Goal: Transaction & Acquisition: Purchase product/service

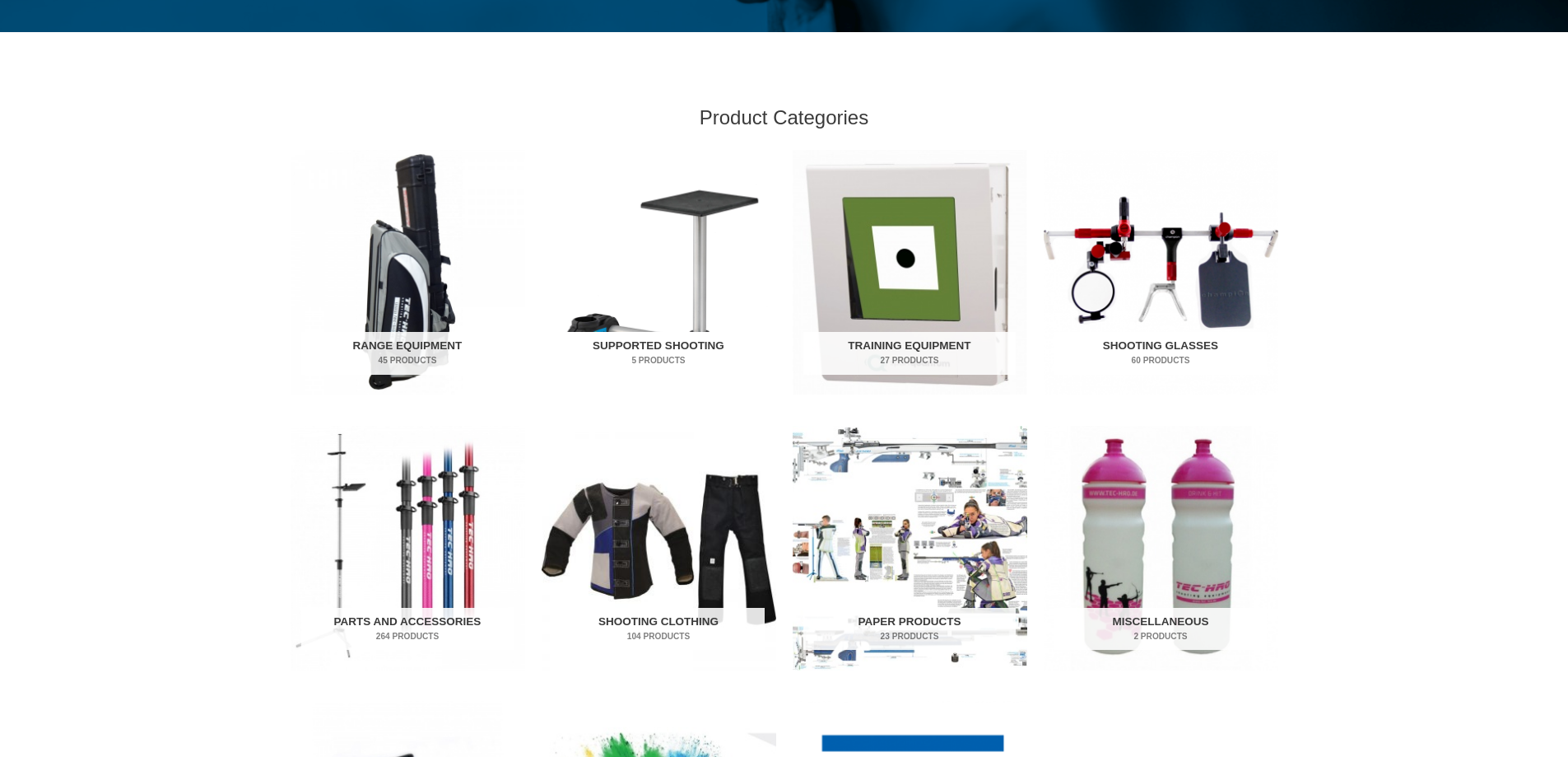
scroll to position [494, 0]
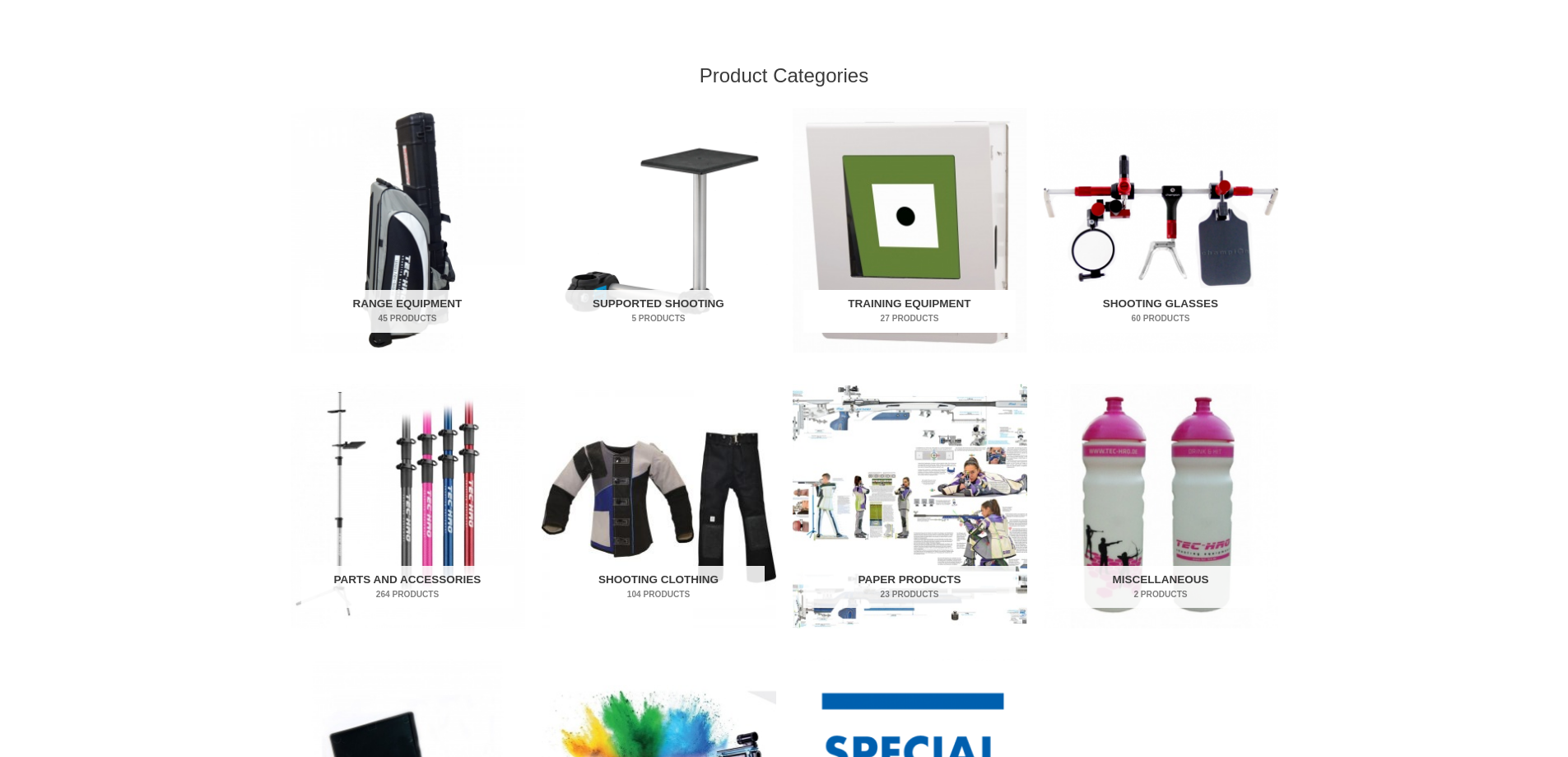
click at [914, 213] on img "Visit product category Training Equipment" at bounding box center [909, 230] width 234 height 244
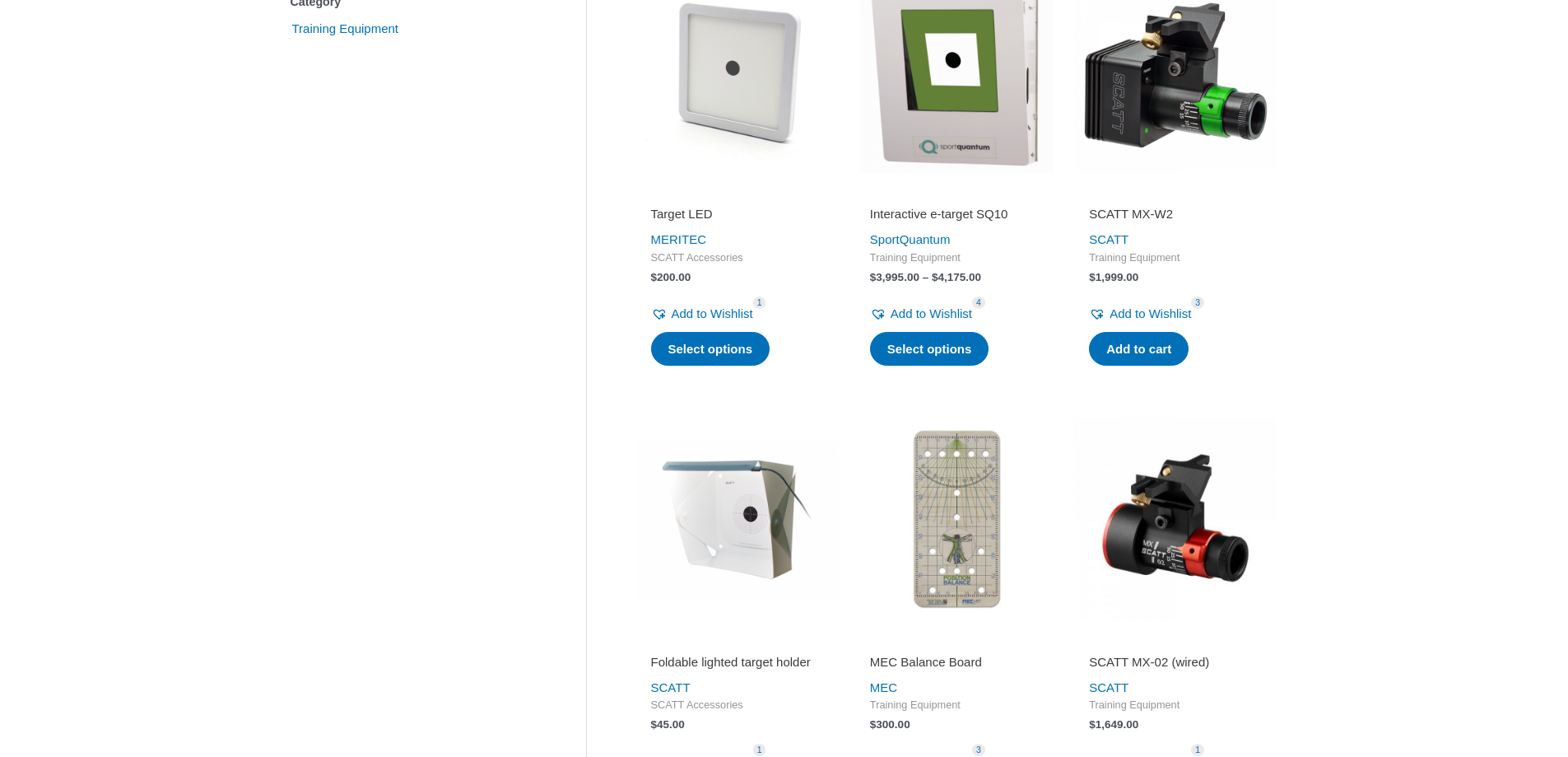
scroll to position [82, 0]
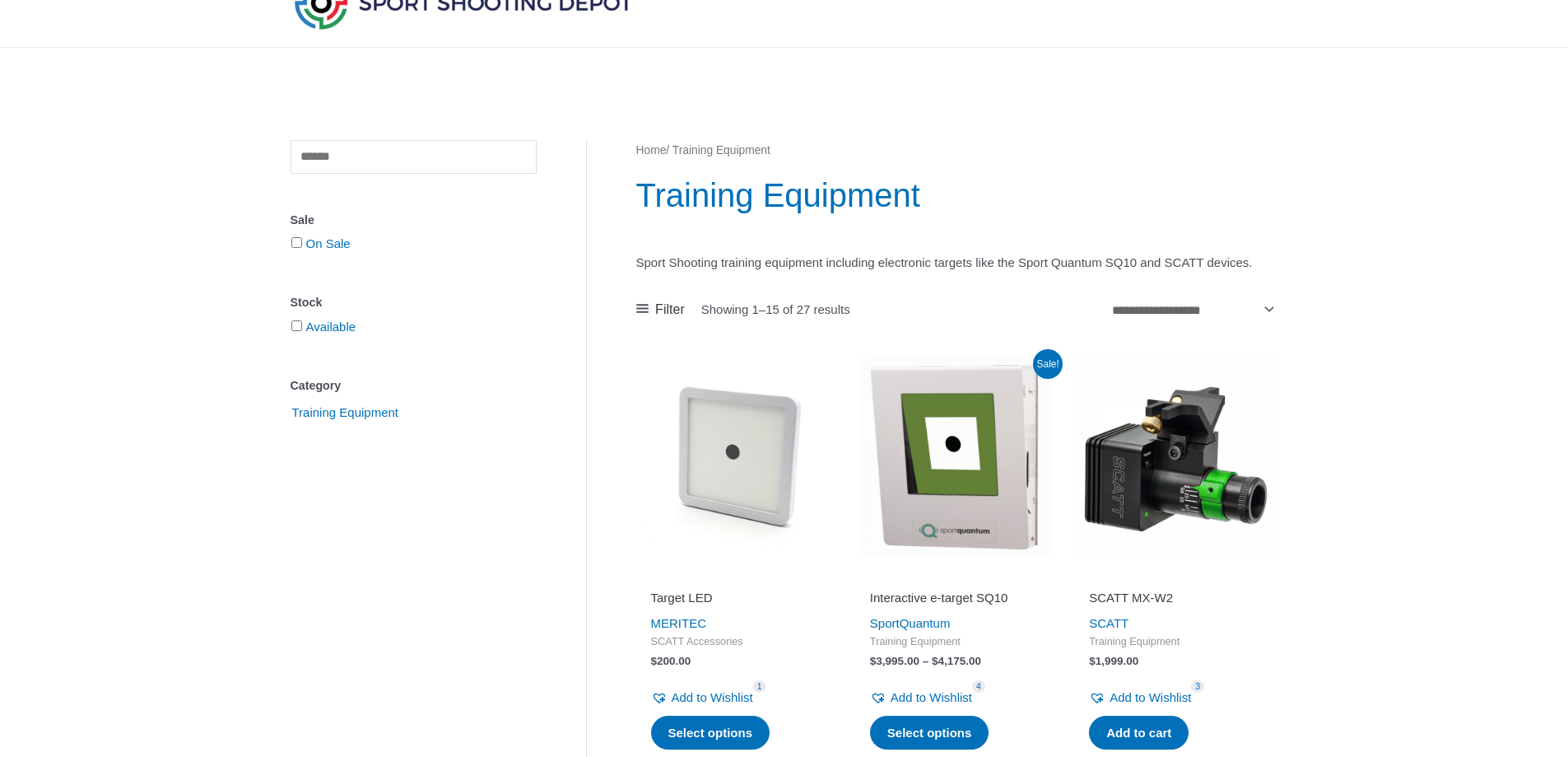
click at [954, 420] on img at bounding box center [957, 455] width 203 height 203
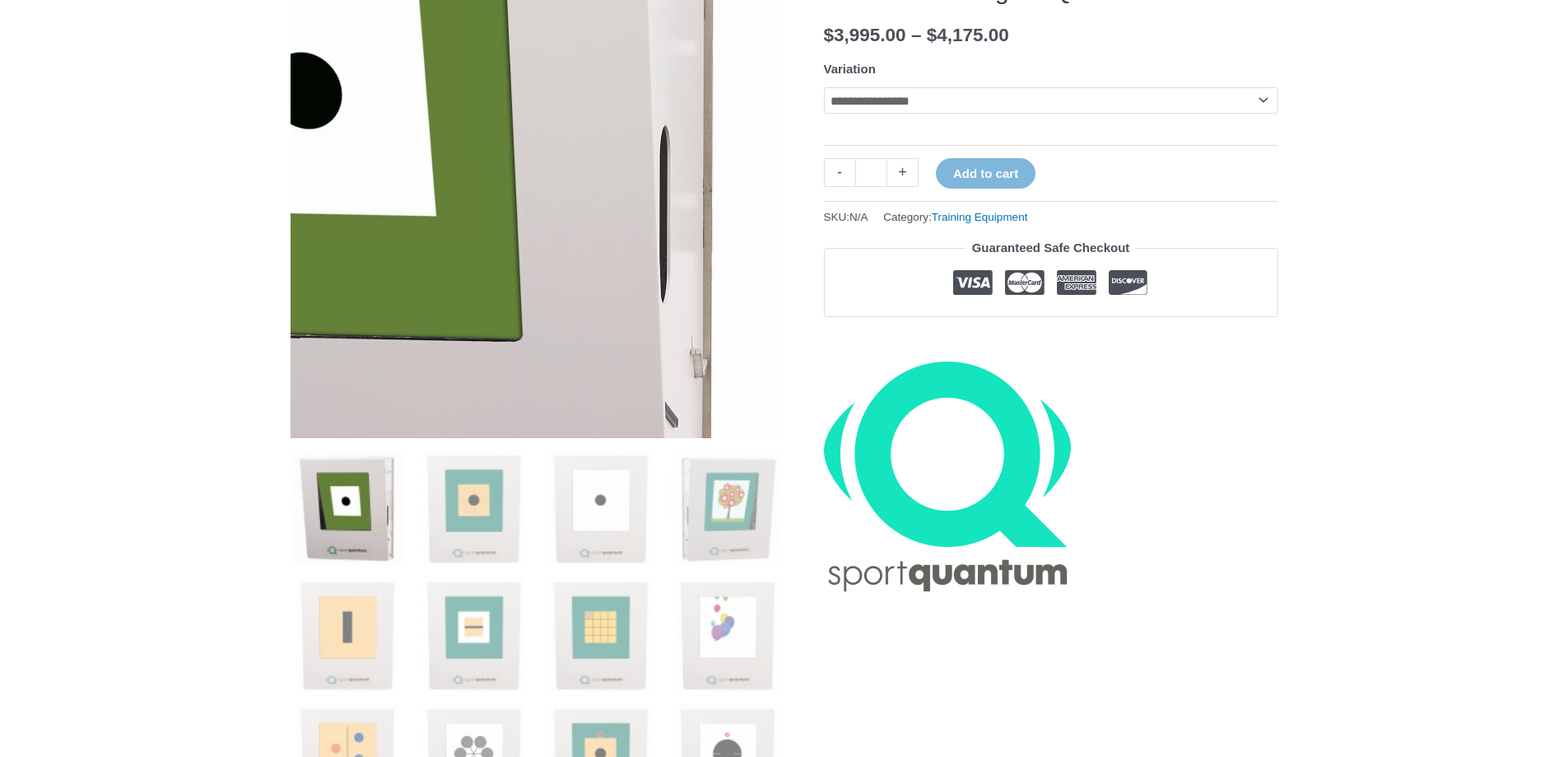
scroll to position [741, 0]
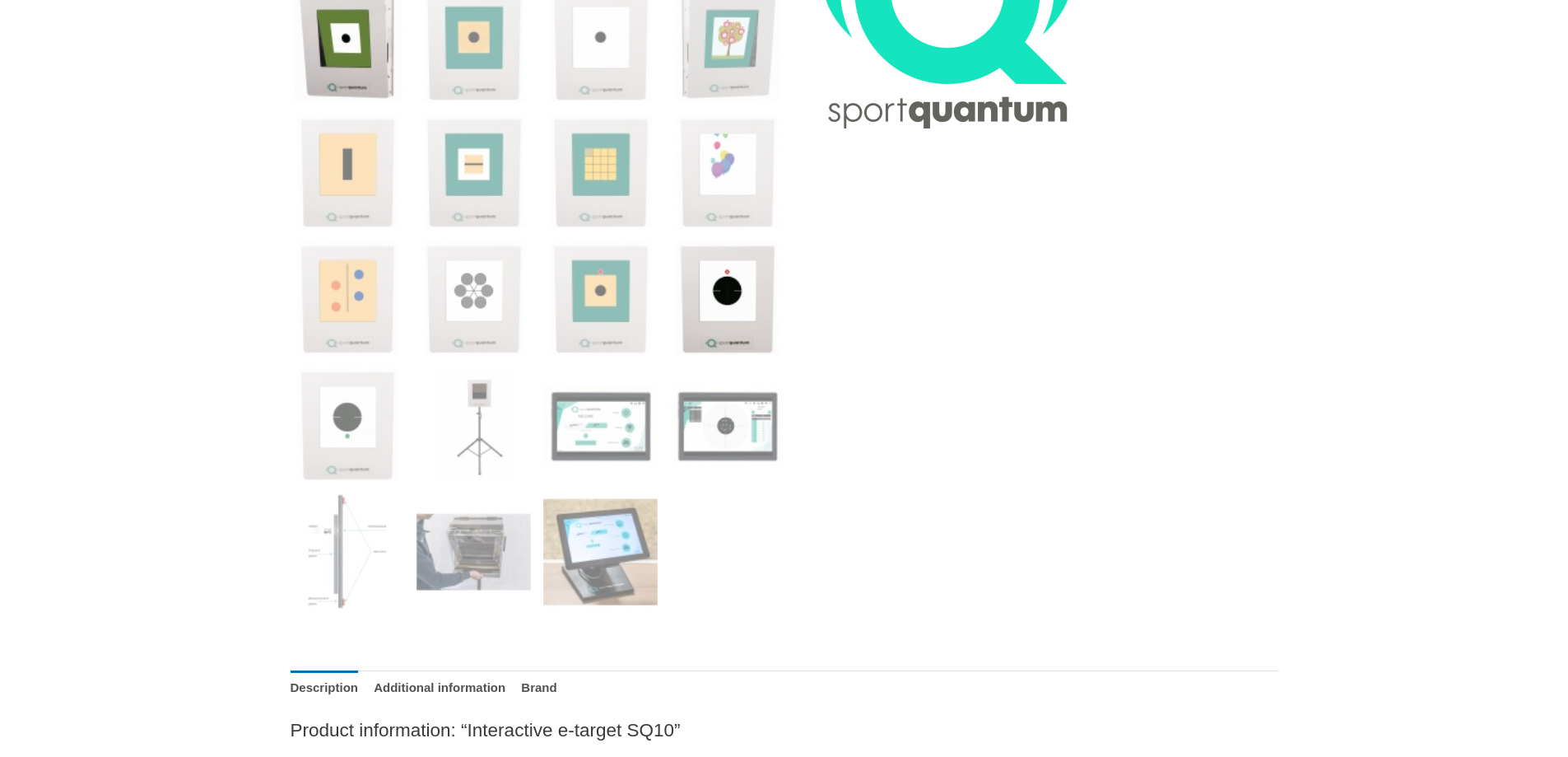
click at [718, 279] on img at bounding box center [728, 298] width 115 height 115
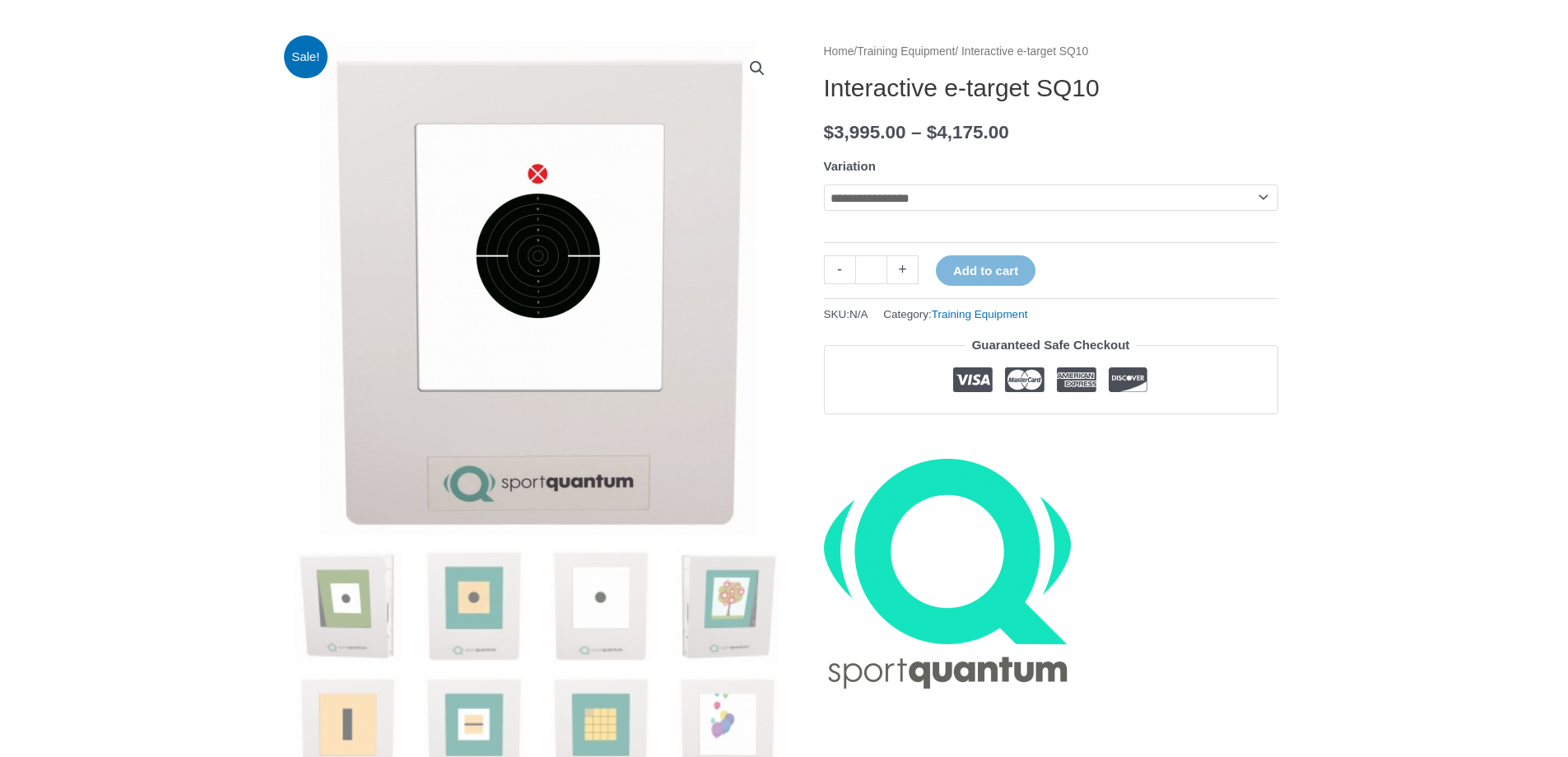
scroll to position [247, 0]
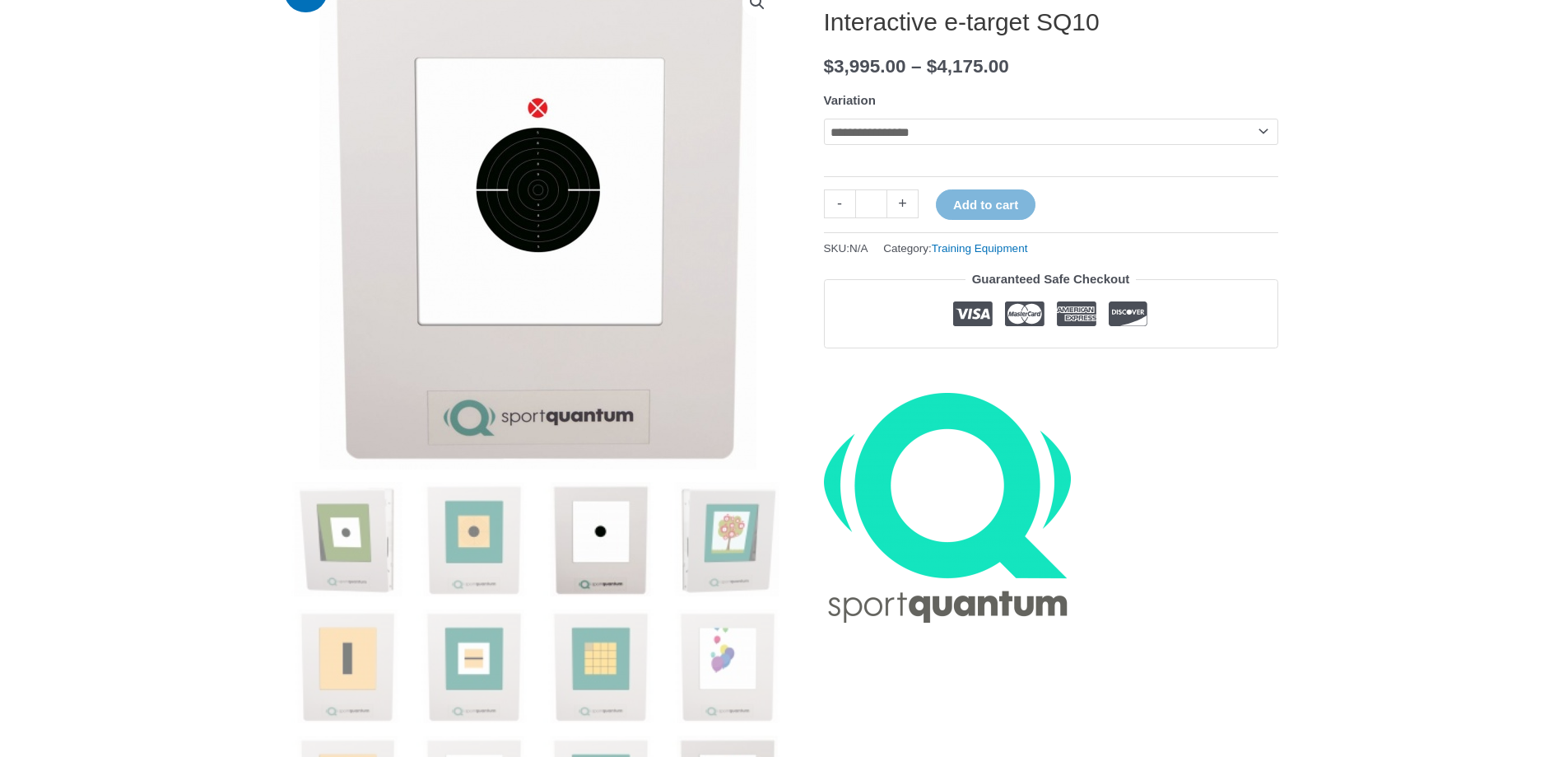
click at [609, 530] on img at bounding box center [600, 539] width 115 height 115
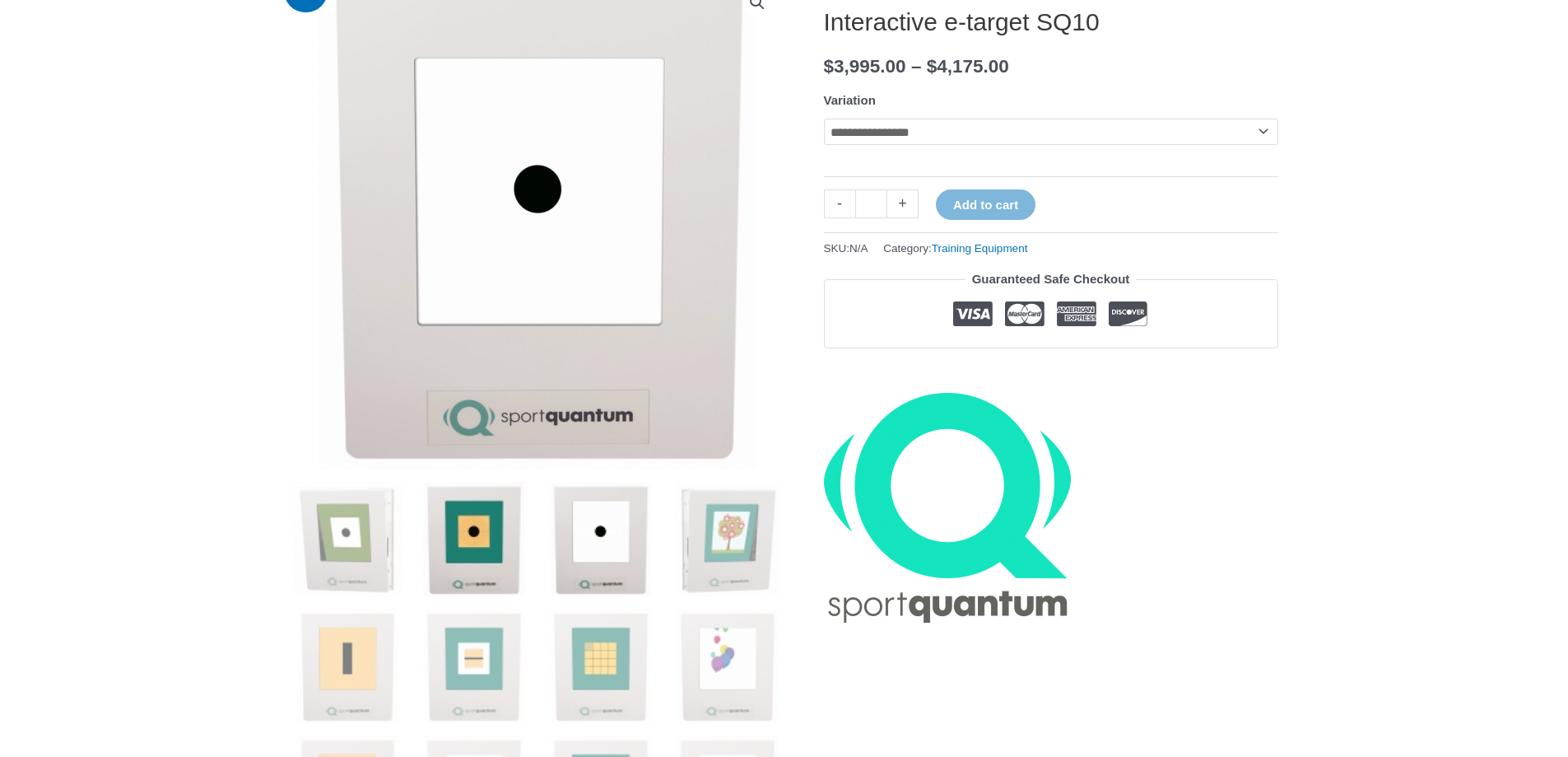
click at [512, 530] on img at bounding box center [473, 539] width 115 height 115
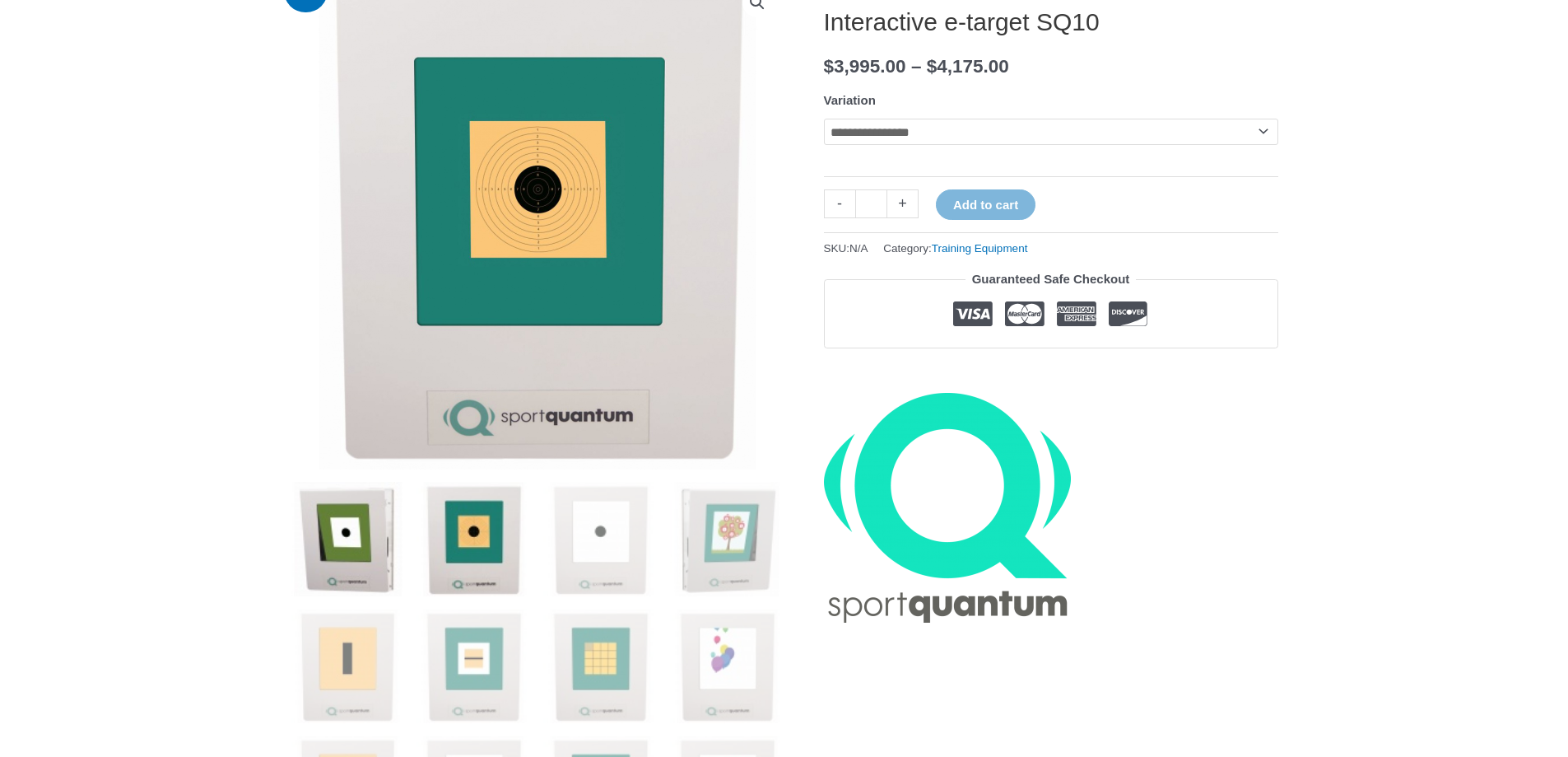
click at [364, 526] on img at bounding box center [348, 539] width 115 height 115
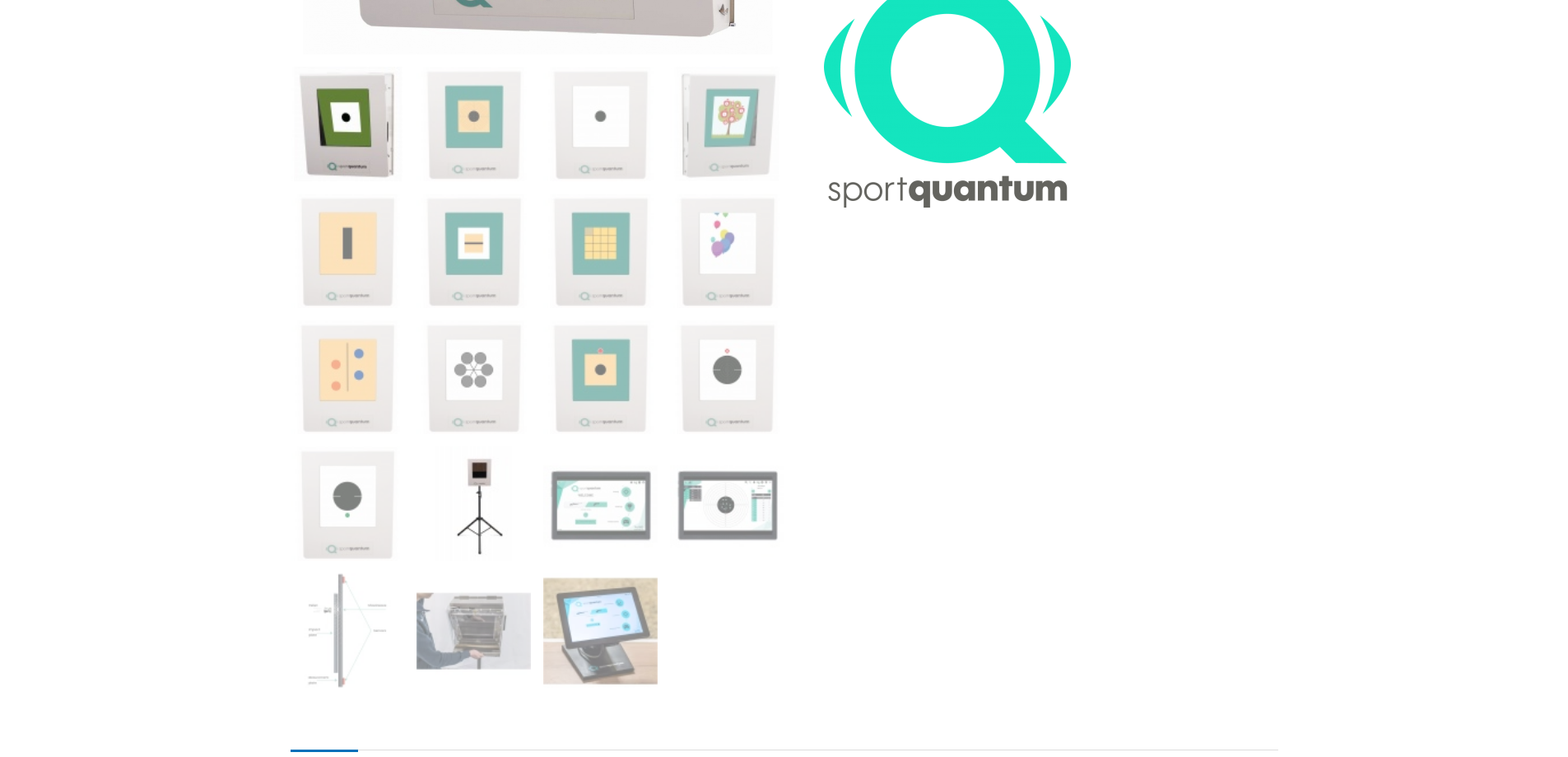
scroll to position [741, 0]
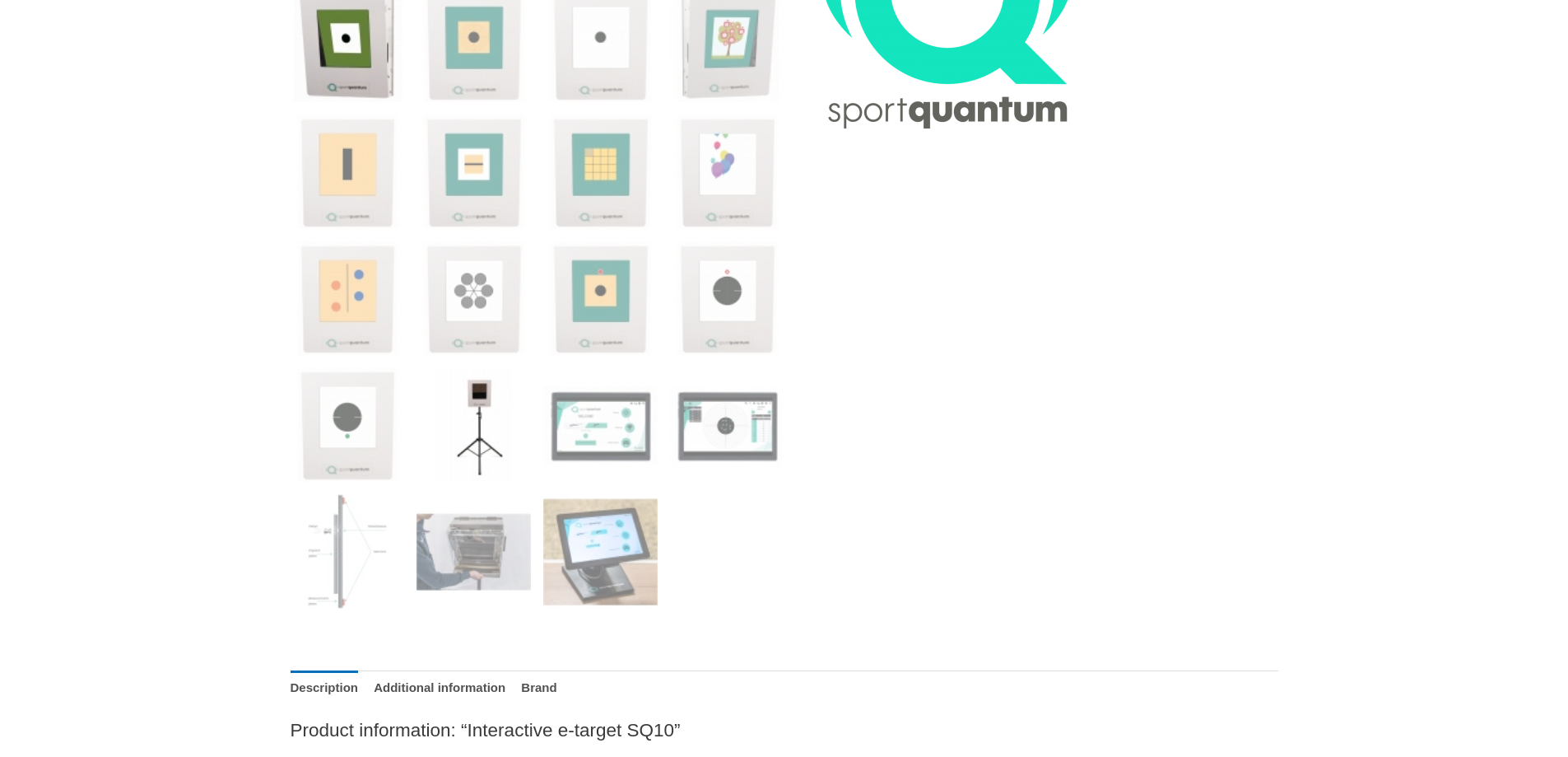
click at [510, 421] on img at bounding box center [473, 425] width 115 height 115
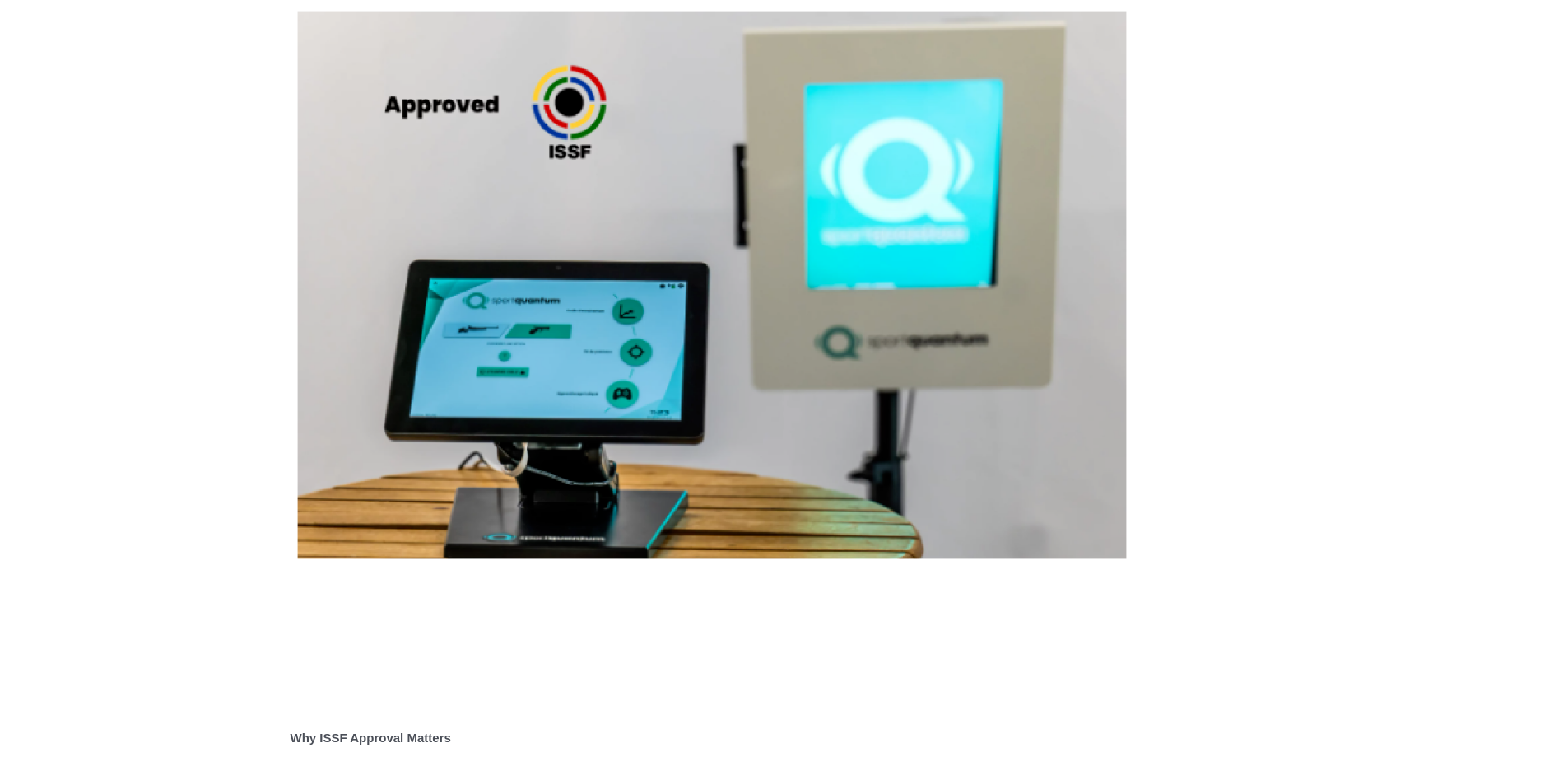
scroll to position [3458, 0]
